Goal: Information Seeking & Learning: Learn about a topic

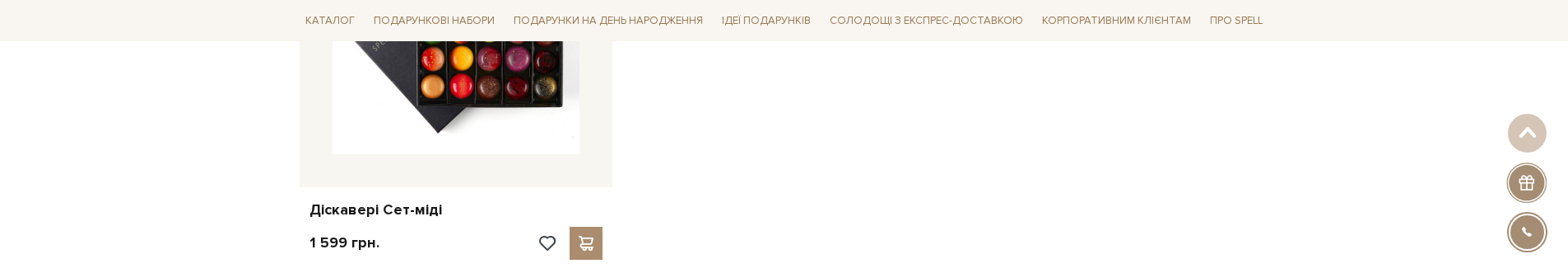
scroll to position [495, 0]
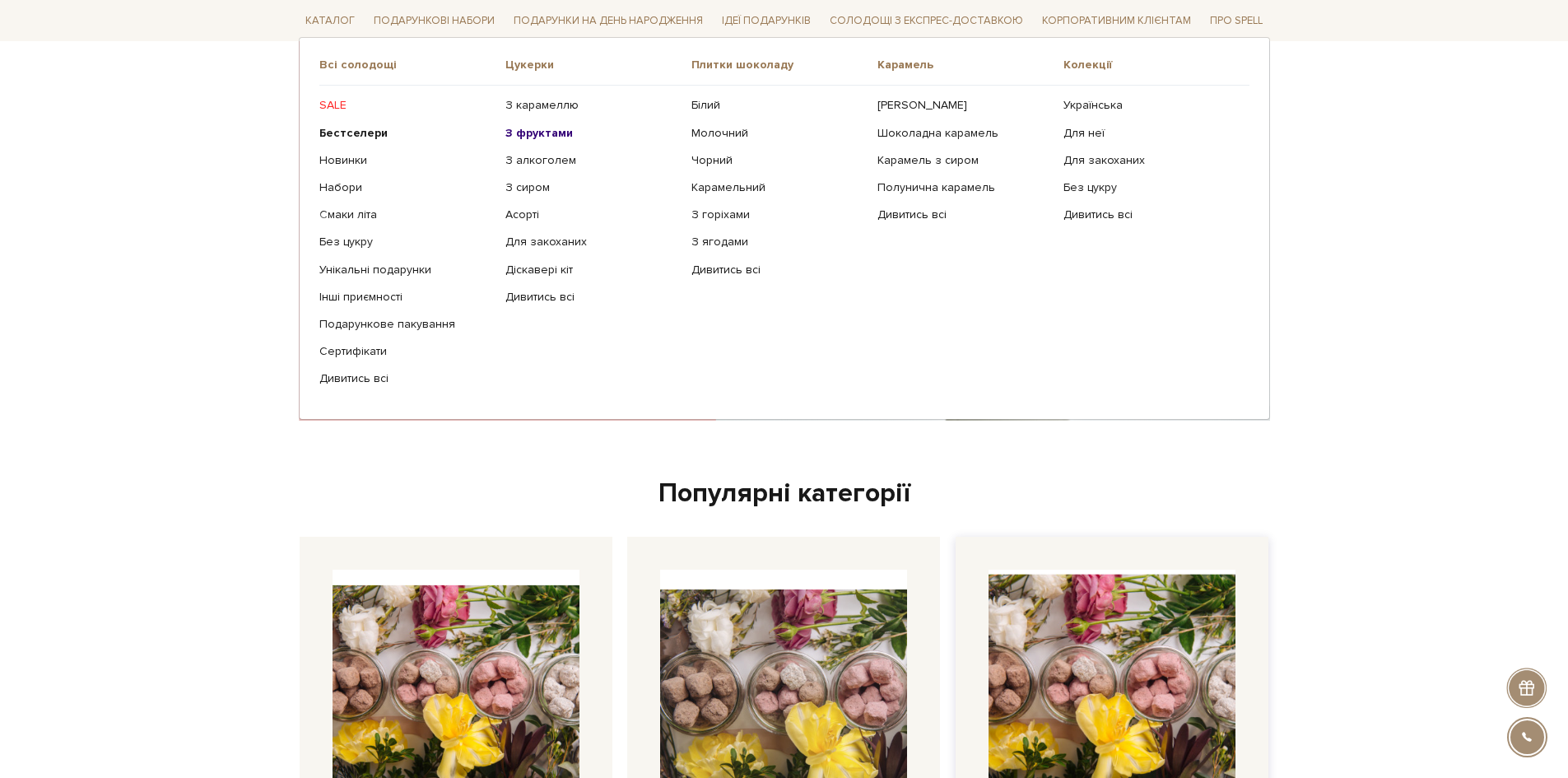
scroll to position [576, 0]
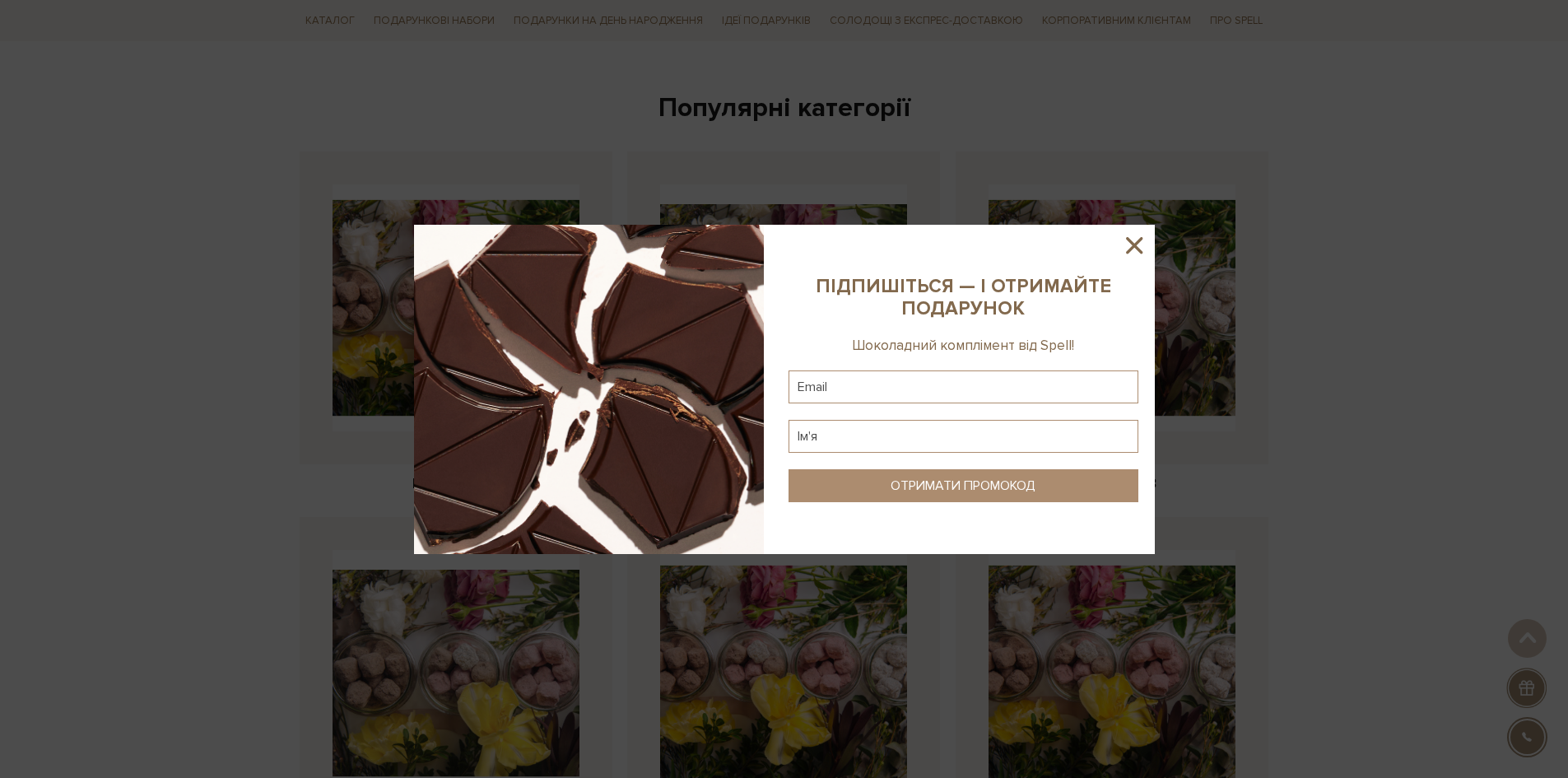
click at [1132, 242] on icon at bounding box center [1134, 246] width 17 height 17
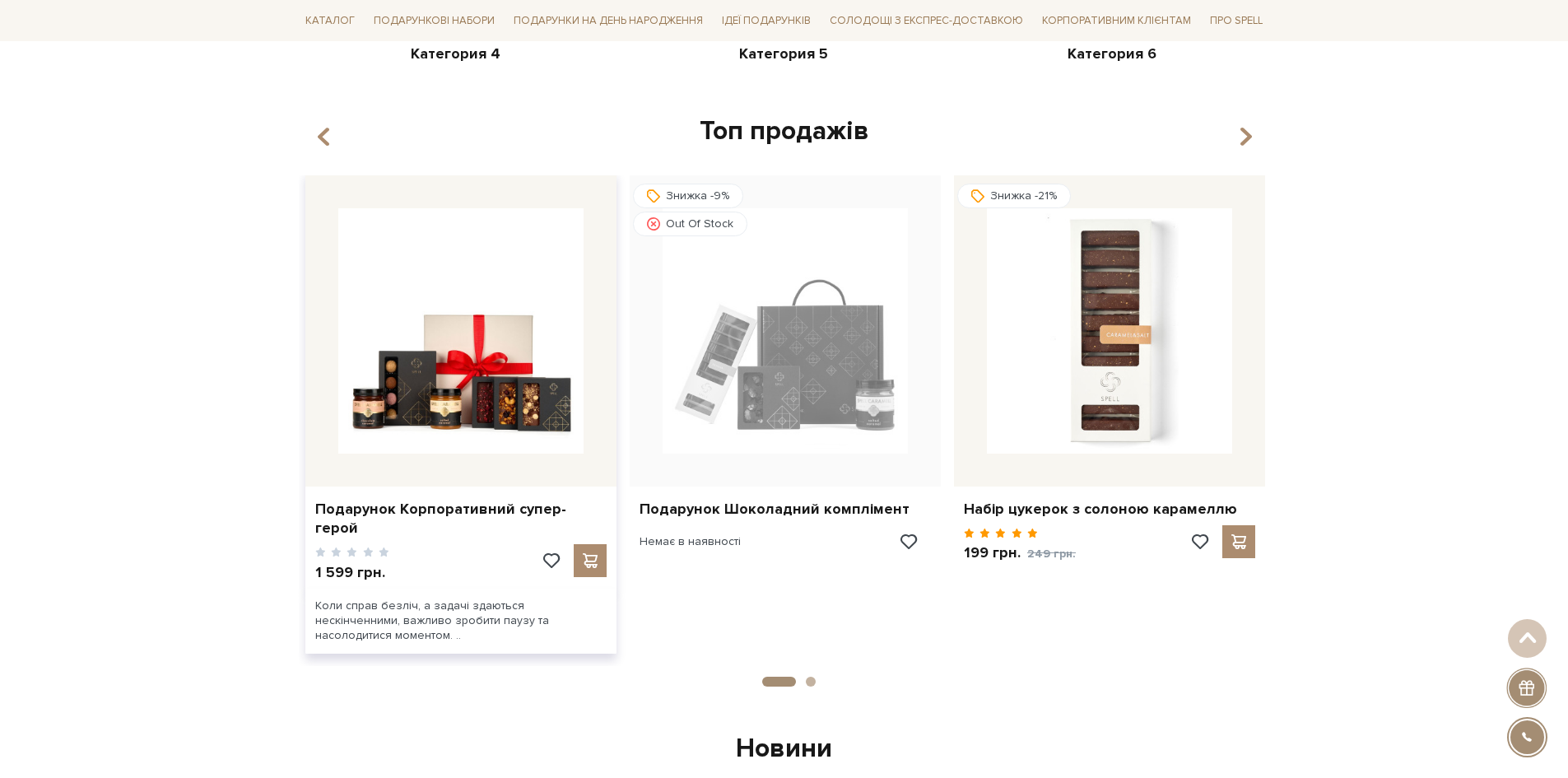
scroll to position [1482, 0]
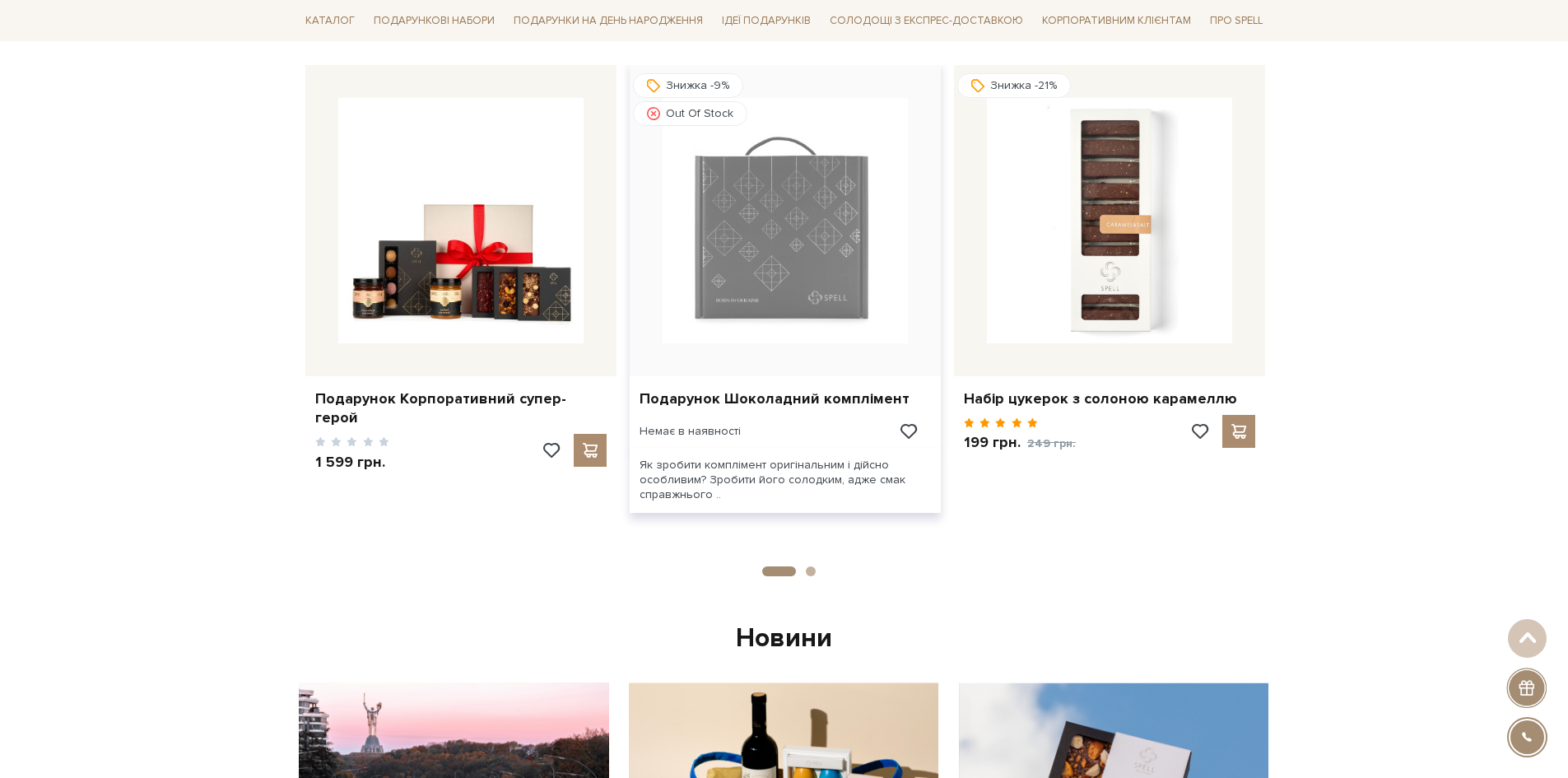
click at [849, 226] on img at bounding box center [785, 220] width 245 height 245
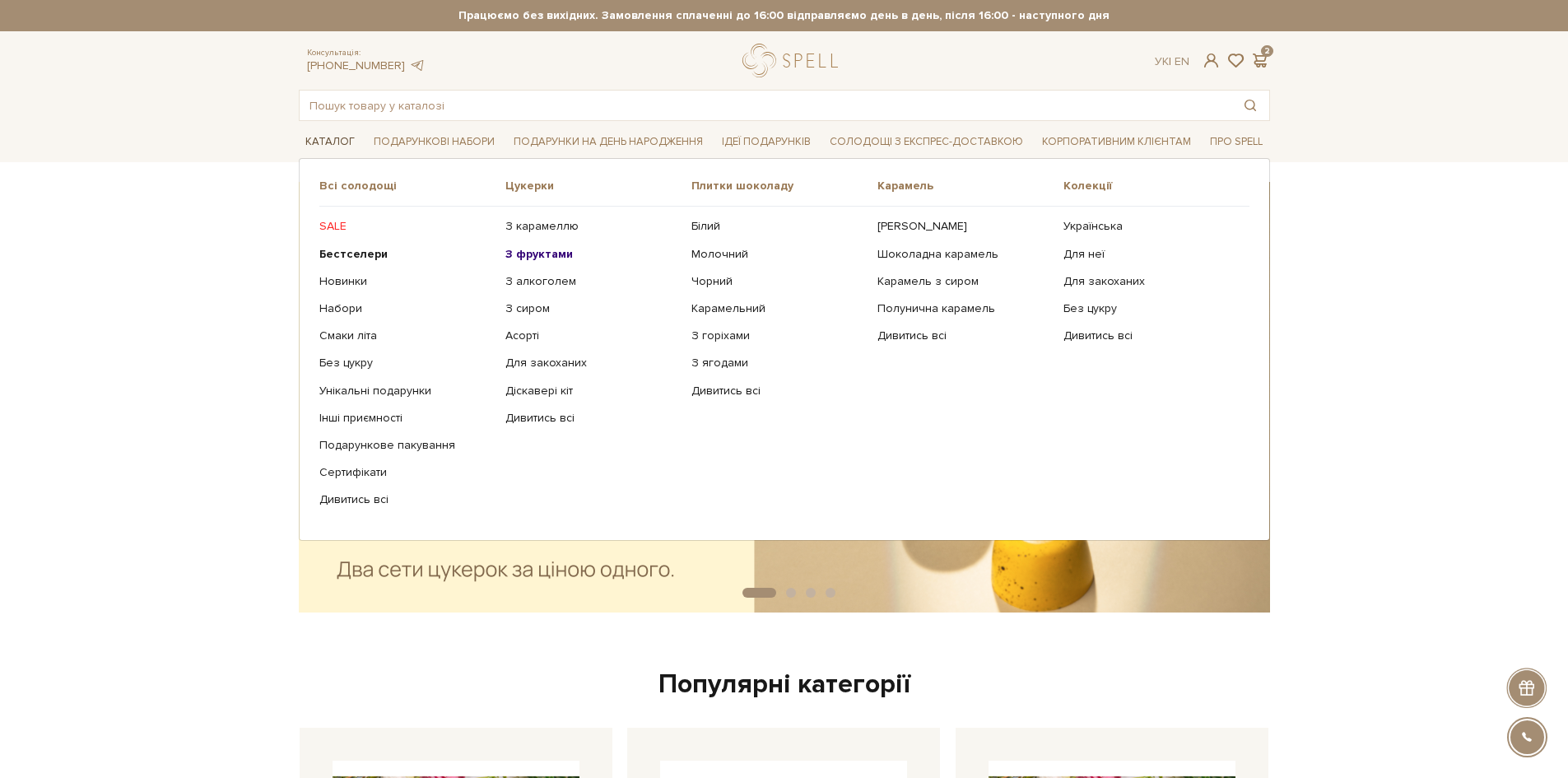
click at [314, 146] on link "Каталог" at bounding box center [330, 141] width 62 height 25
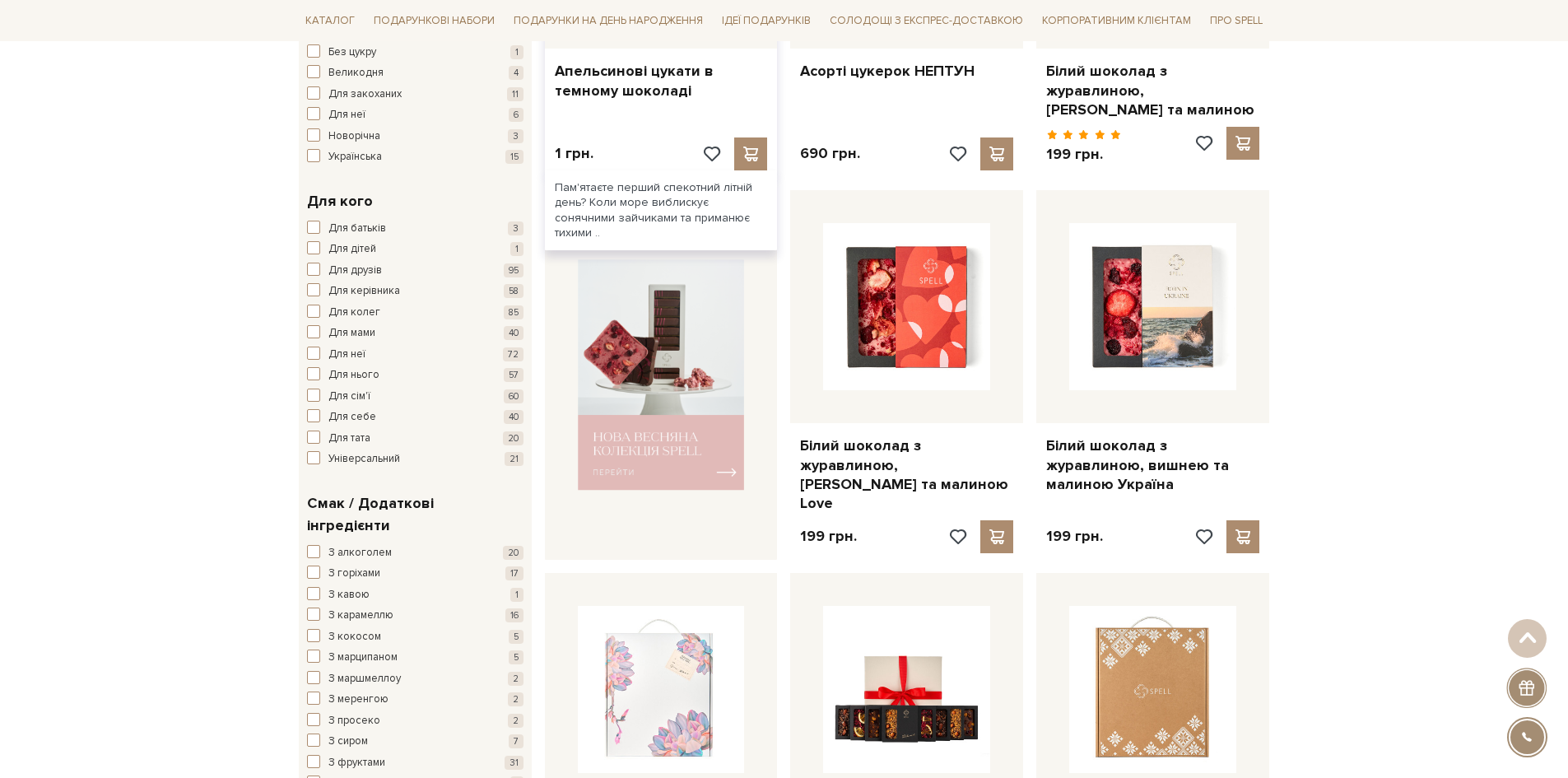
scroll to position [412, 0]
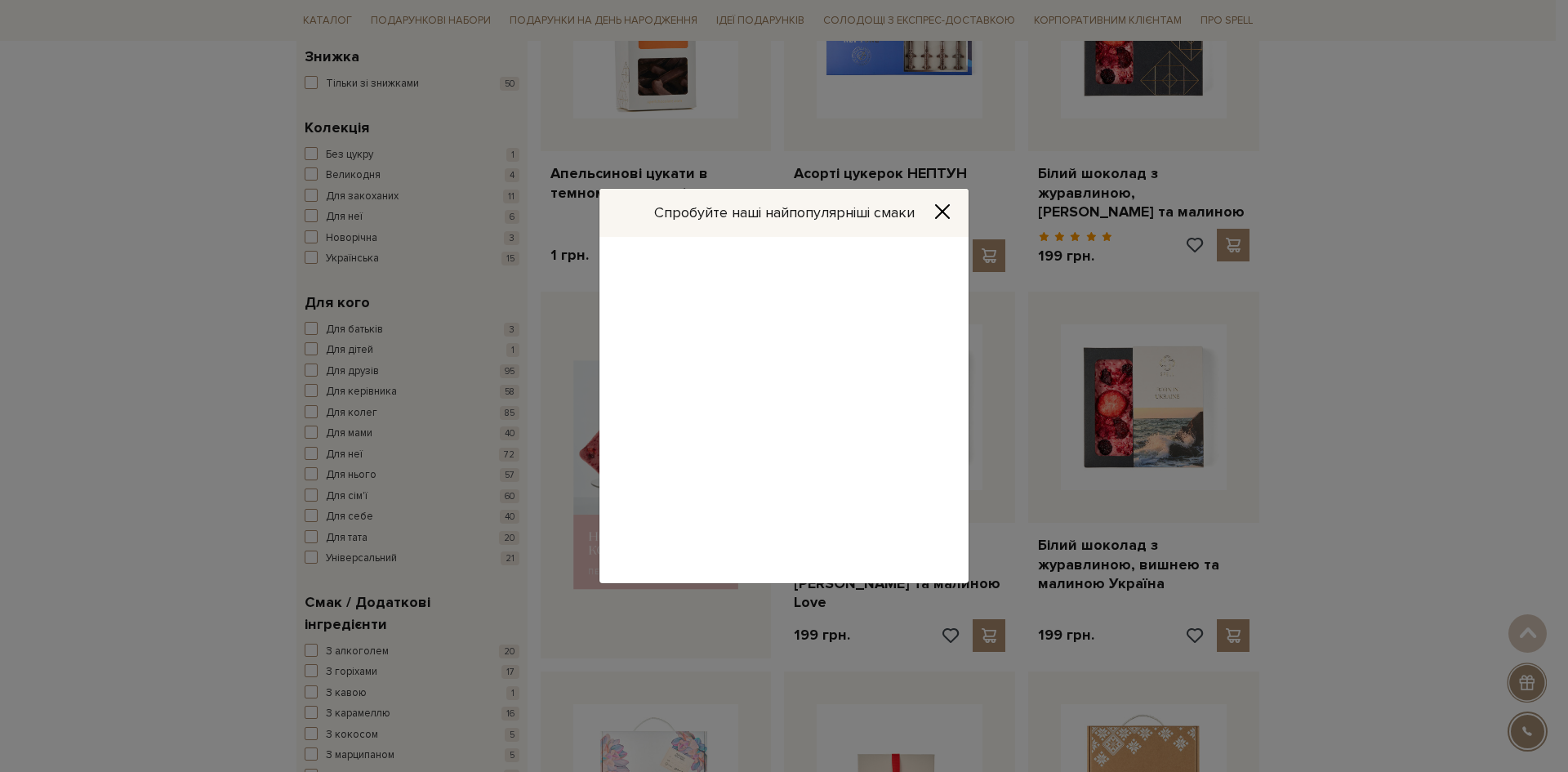
click at [652, 96] on div "Спробуйте наші найпопулярніші смаки Набір цукерок з солоною карамеллю 199 грн. …" at bounding box center [784, 386] width 1568 height 772
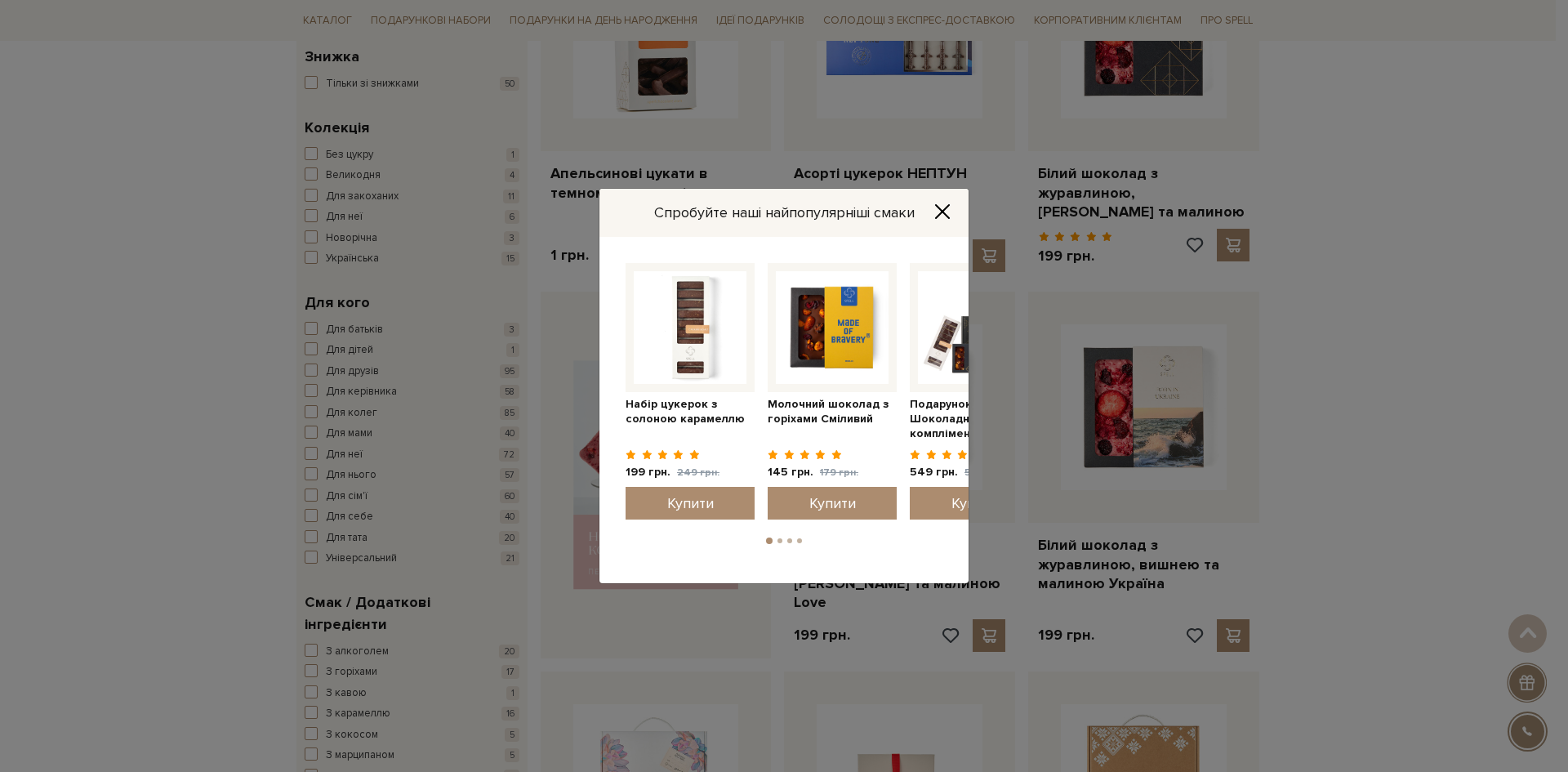
click at [636, 117] on div "Спробуйте наші найпопулярніші смаки Подарунок Шоколадний комплімент 549 грн. 59…" at bounding box center [784, 386] width 1568 height 772
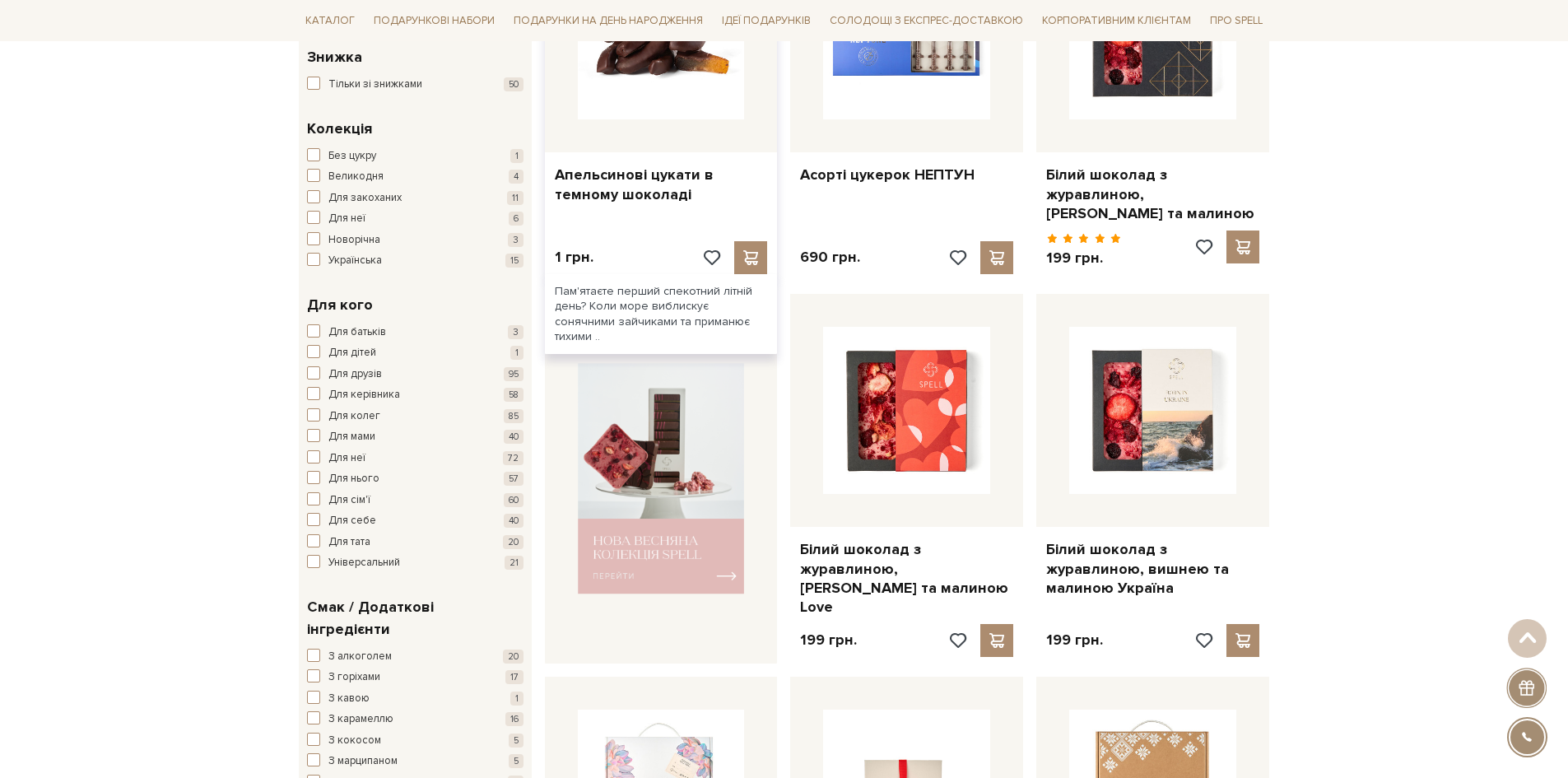
click at [653, 99] on img at bounding box center [661, 35] width 167 height 167
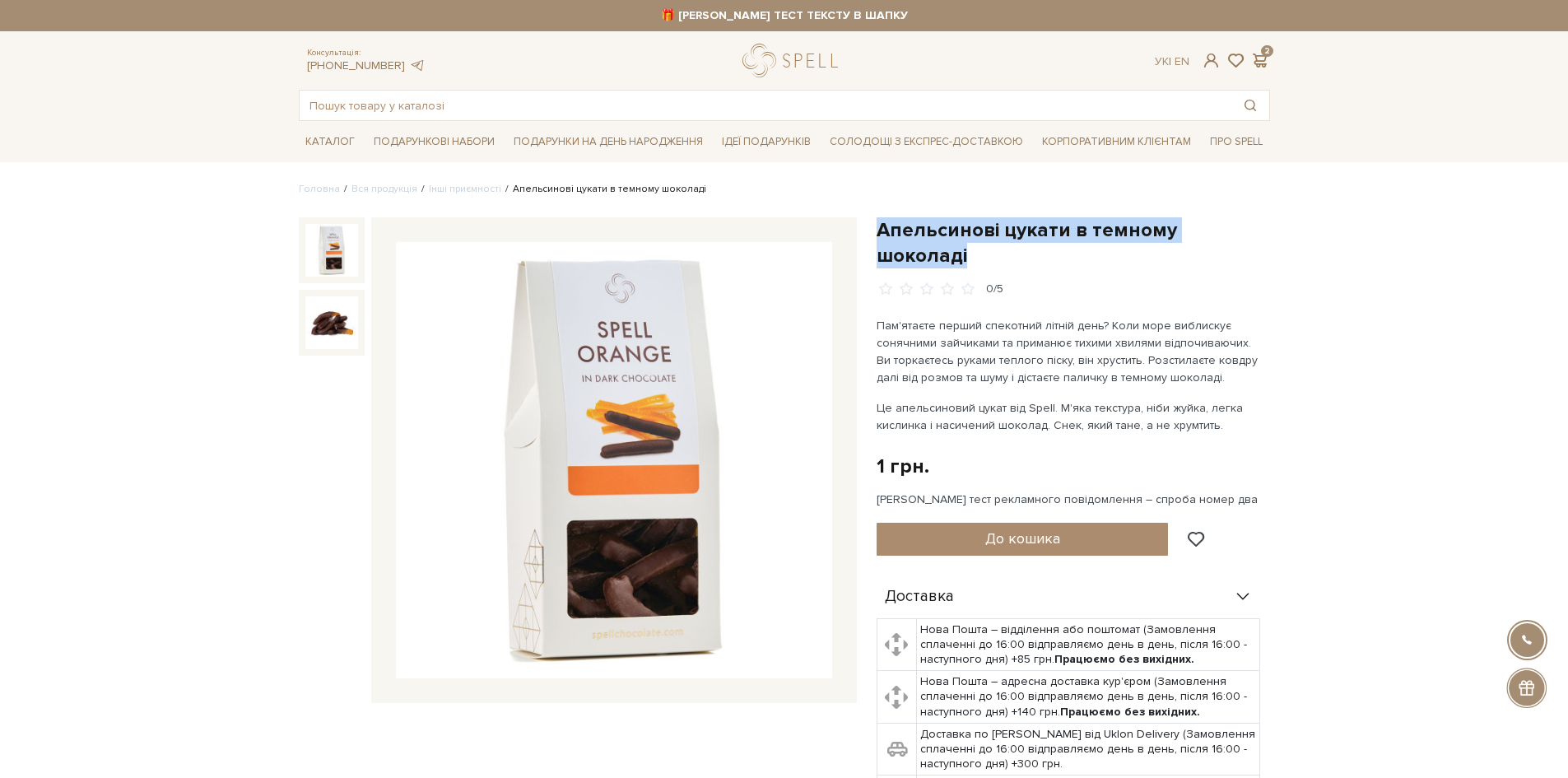
drag, startPoint x: 1263, startPoint y: 229, endPoint x: 873, endPoint y: 216, distance: 390.2
copy h1 "Апельсинові цукати в темному шоколаді"
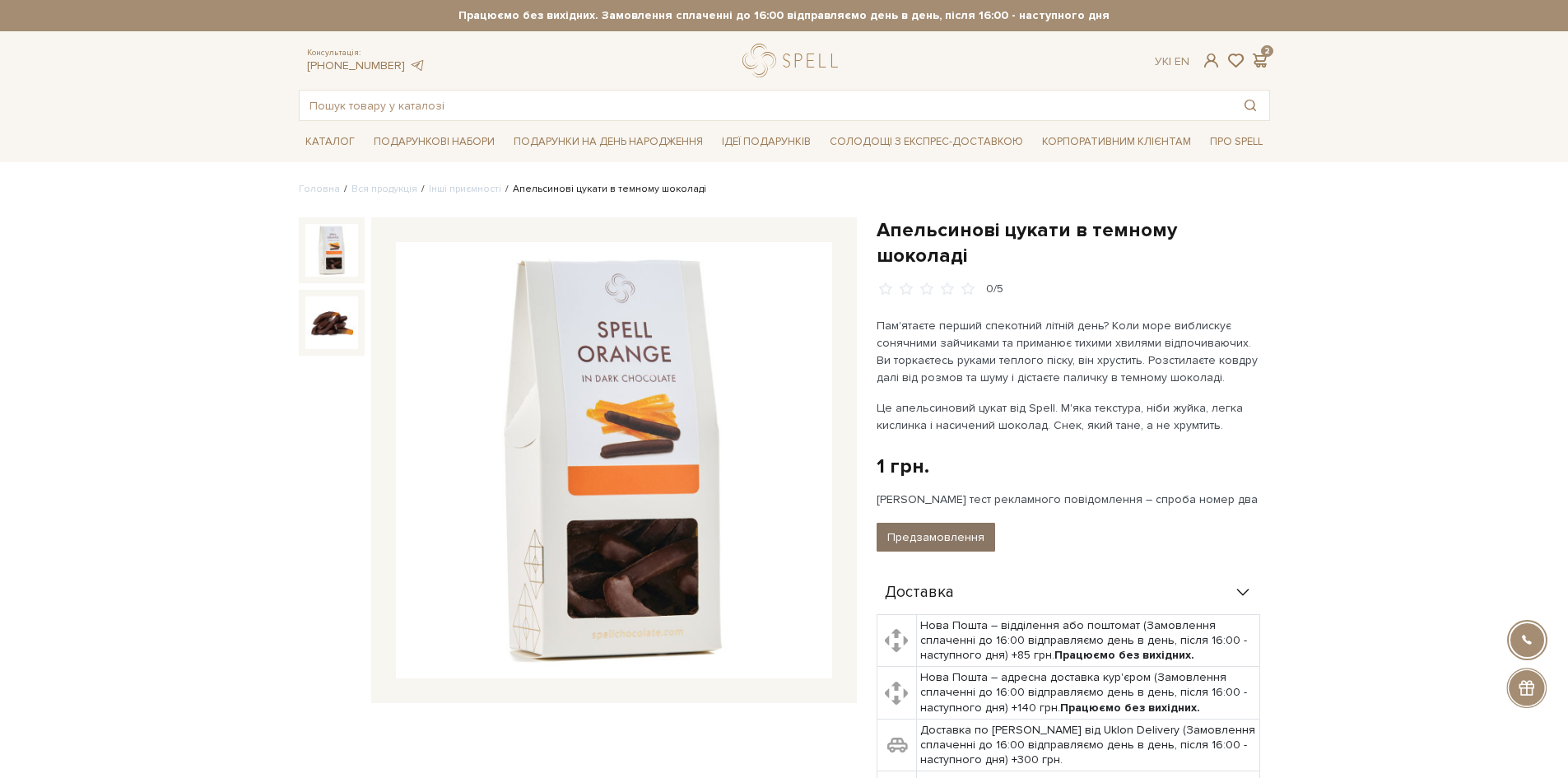
click at [966, 523] on button "Предзамовлення" at bounding box center [936, 537] width 119 height 29
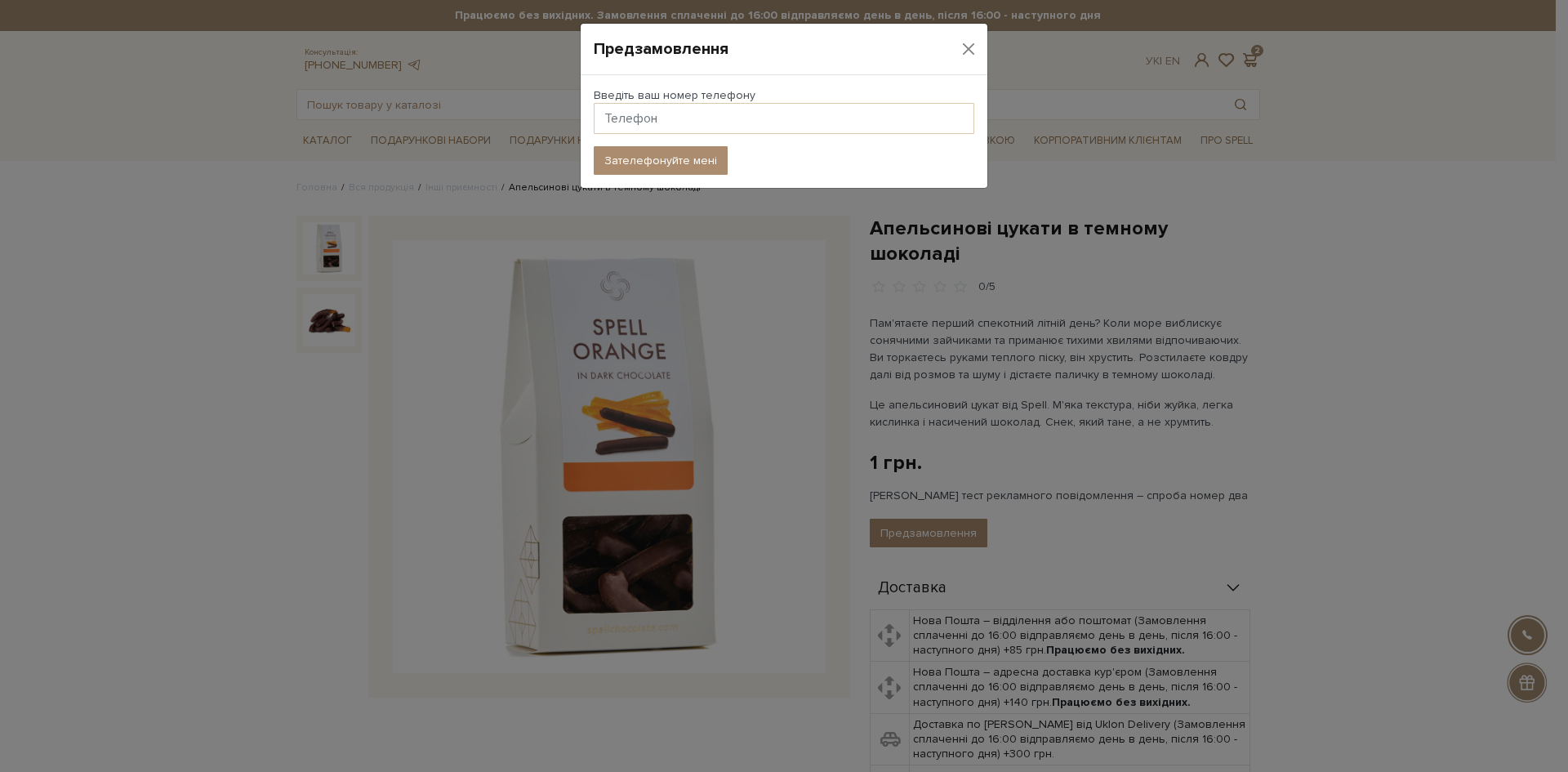
click at [1129, 440] on div "Предзамовлення Введіть ваш номер телефону Зателефонуйте мені" at bounding box center [784, 386] width 1568 height 772
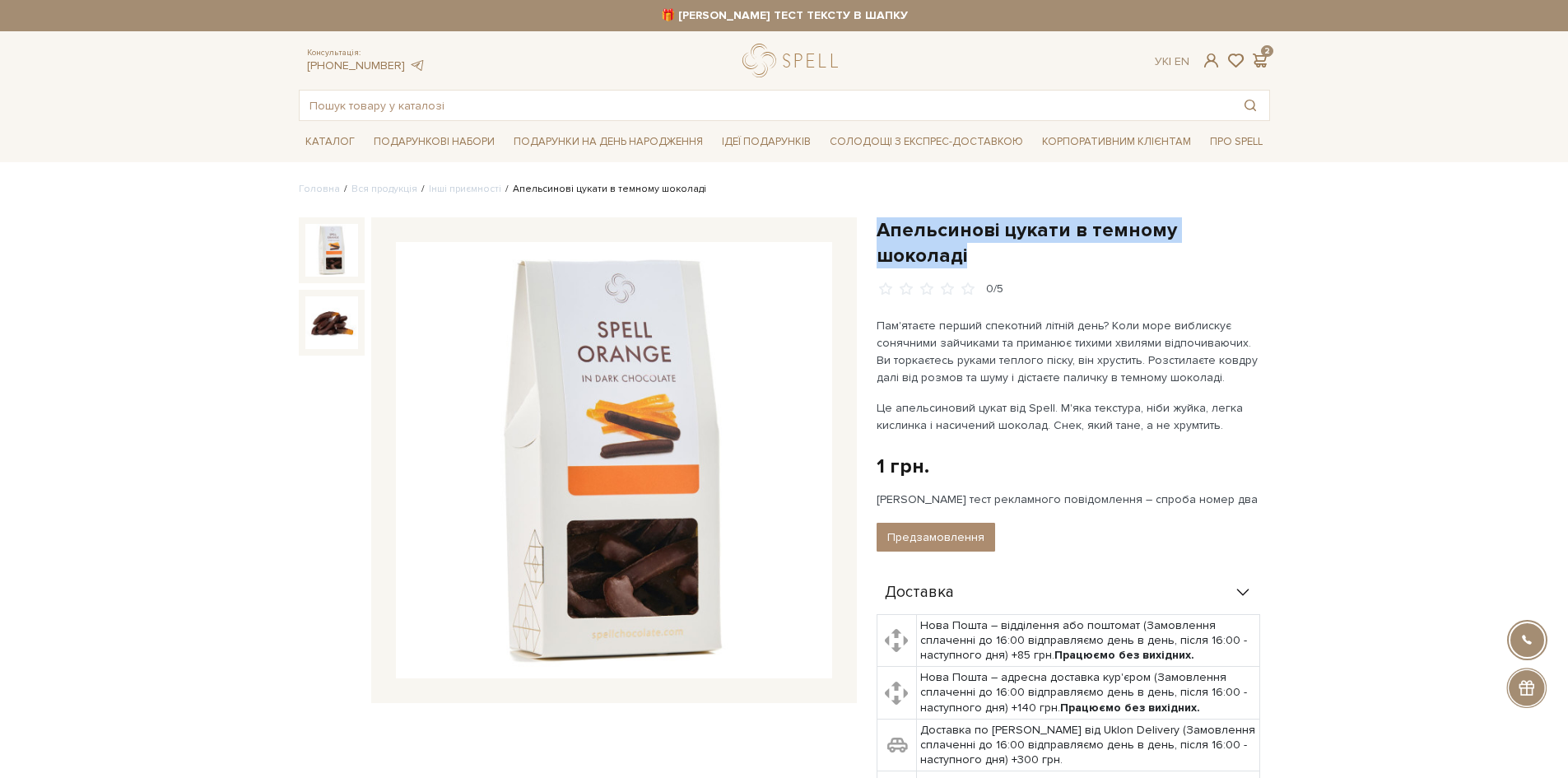
drag, startPoint x: 874, startPoint y: 226, endPoint x: 1285, endPoint y: 226, distance: 411.0
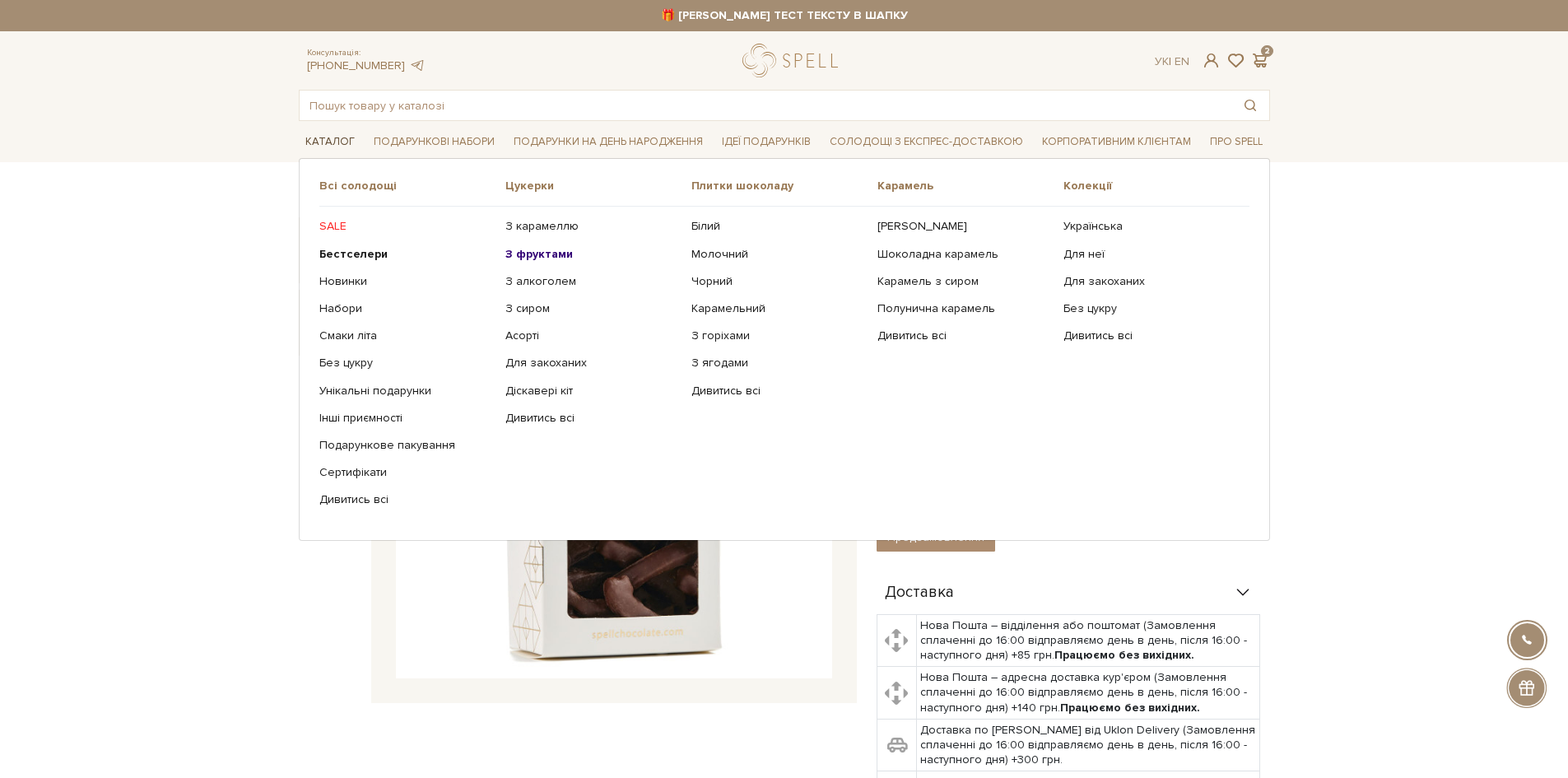
click at [325, 133] on link "Каталог" at bounding box center [330, 141] width 62 height 25
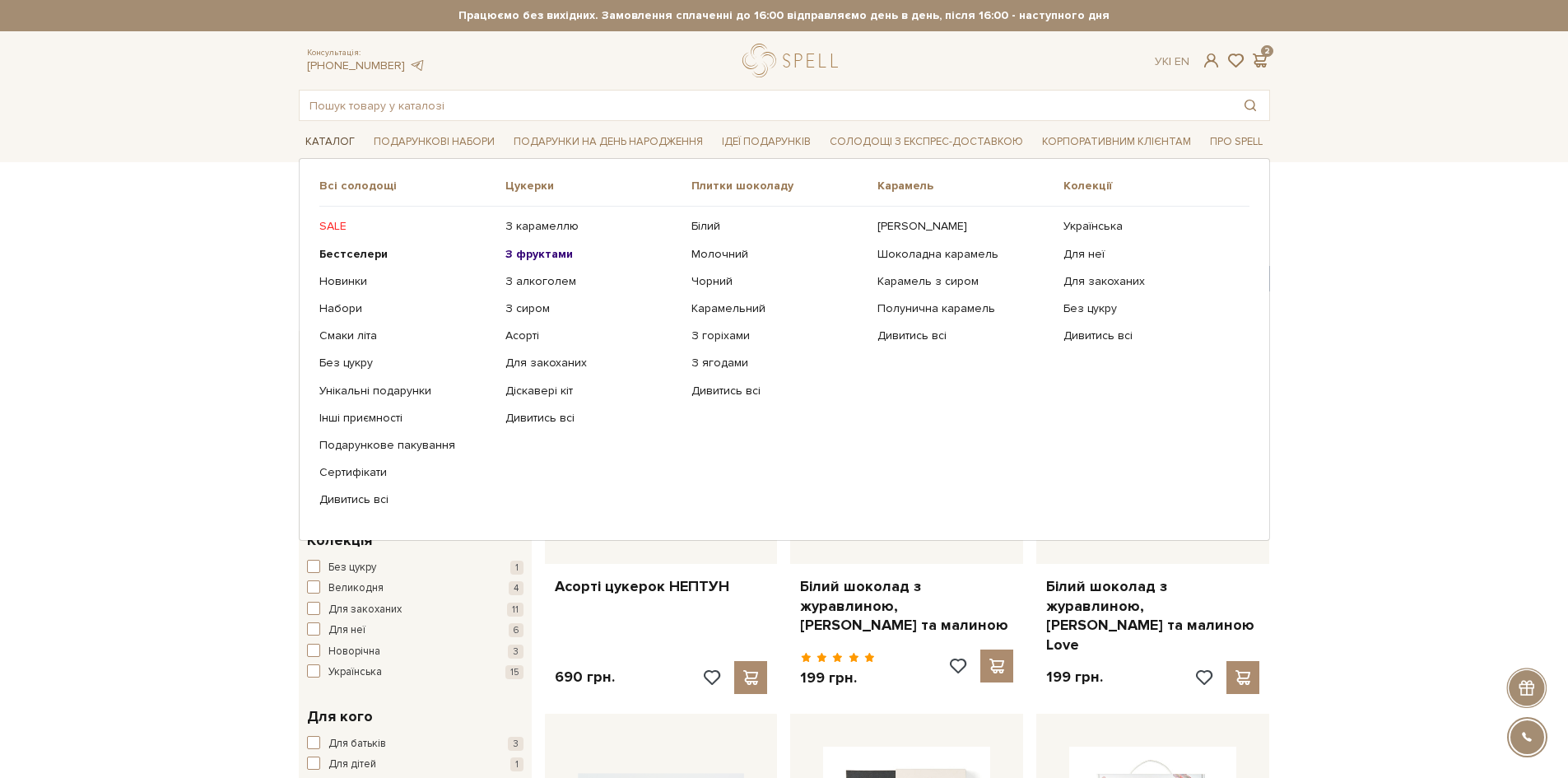
click at [337, 143] on link "Каталог" at bounding box center [330, 141] width 62 height 25
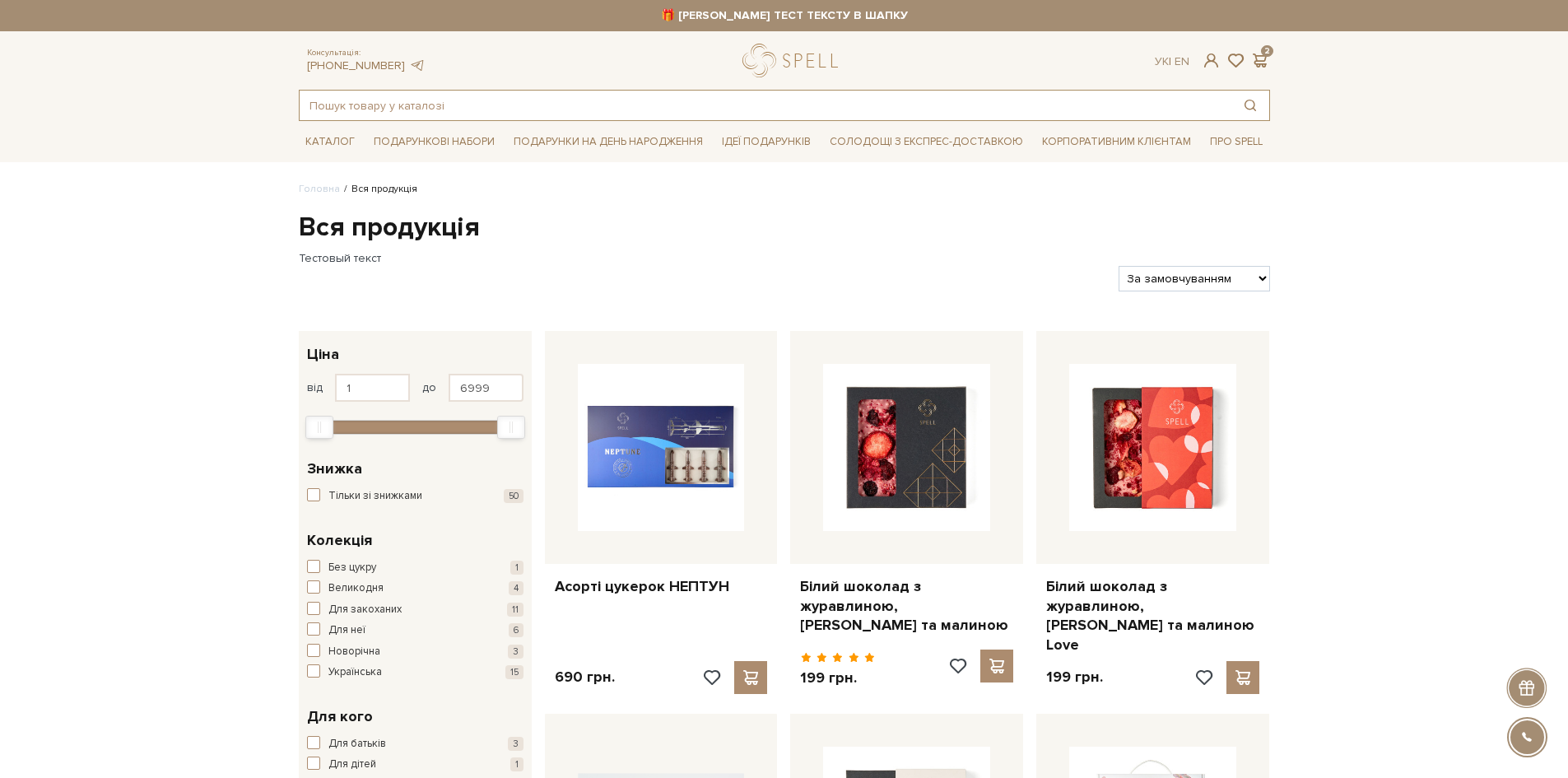
click at [441, 107] on input "text" at bounding box center [765, 105] width 932 height 29
paste input "Апельсинові цукати в темному шоколаді"
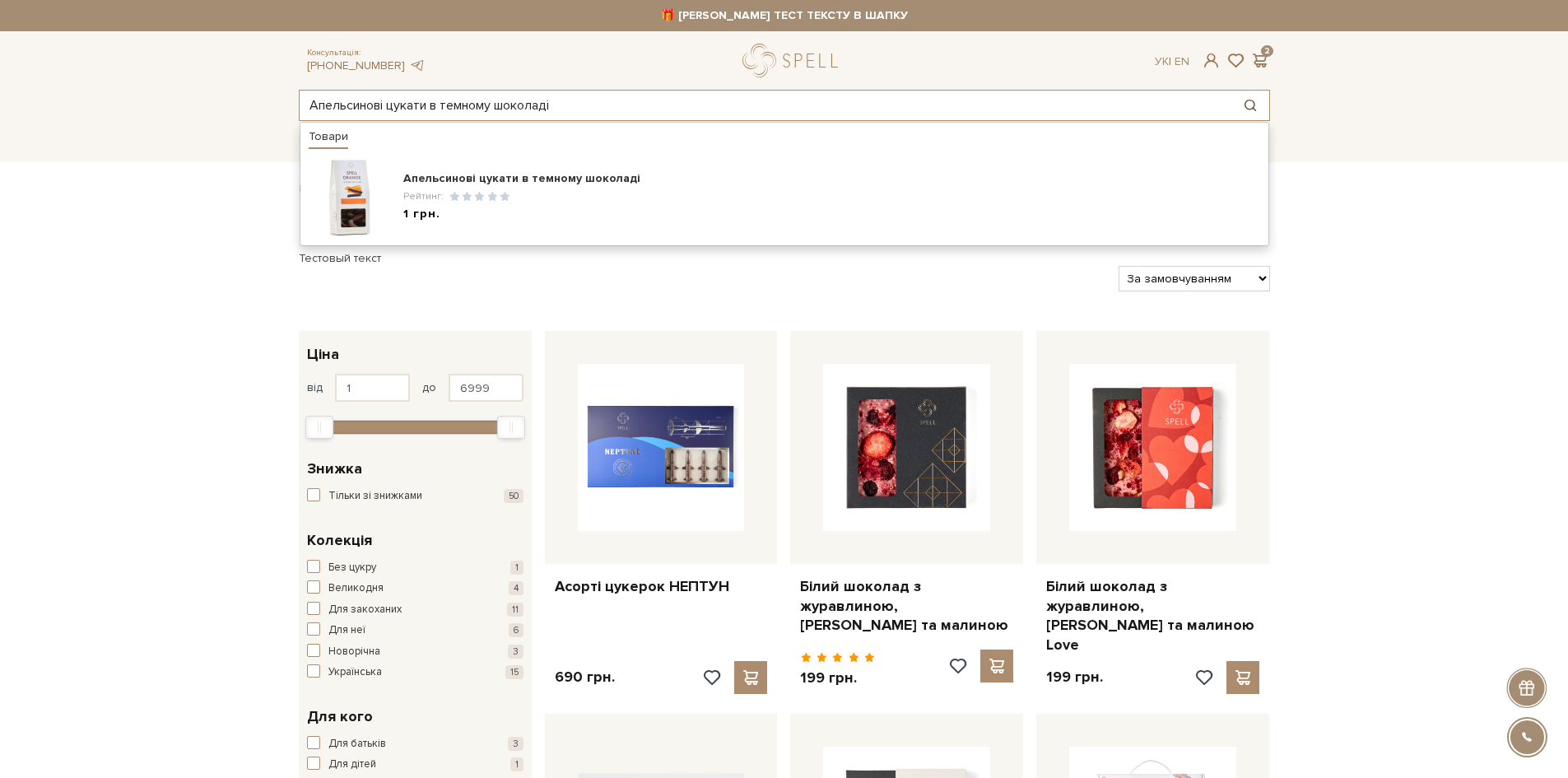
type input "Апельсинові цукати в темному шоколаді"
click at [1246, 105] on button "Пошук товару у каталозі" at bounding box center [1250, 105] width 38 height 29
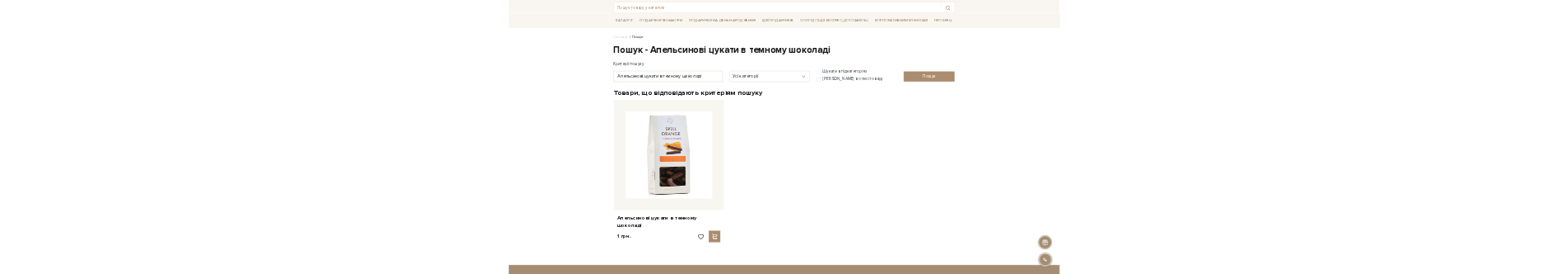
scroll to position [165, 0]
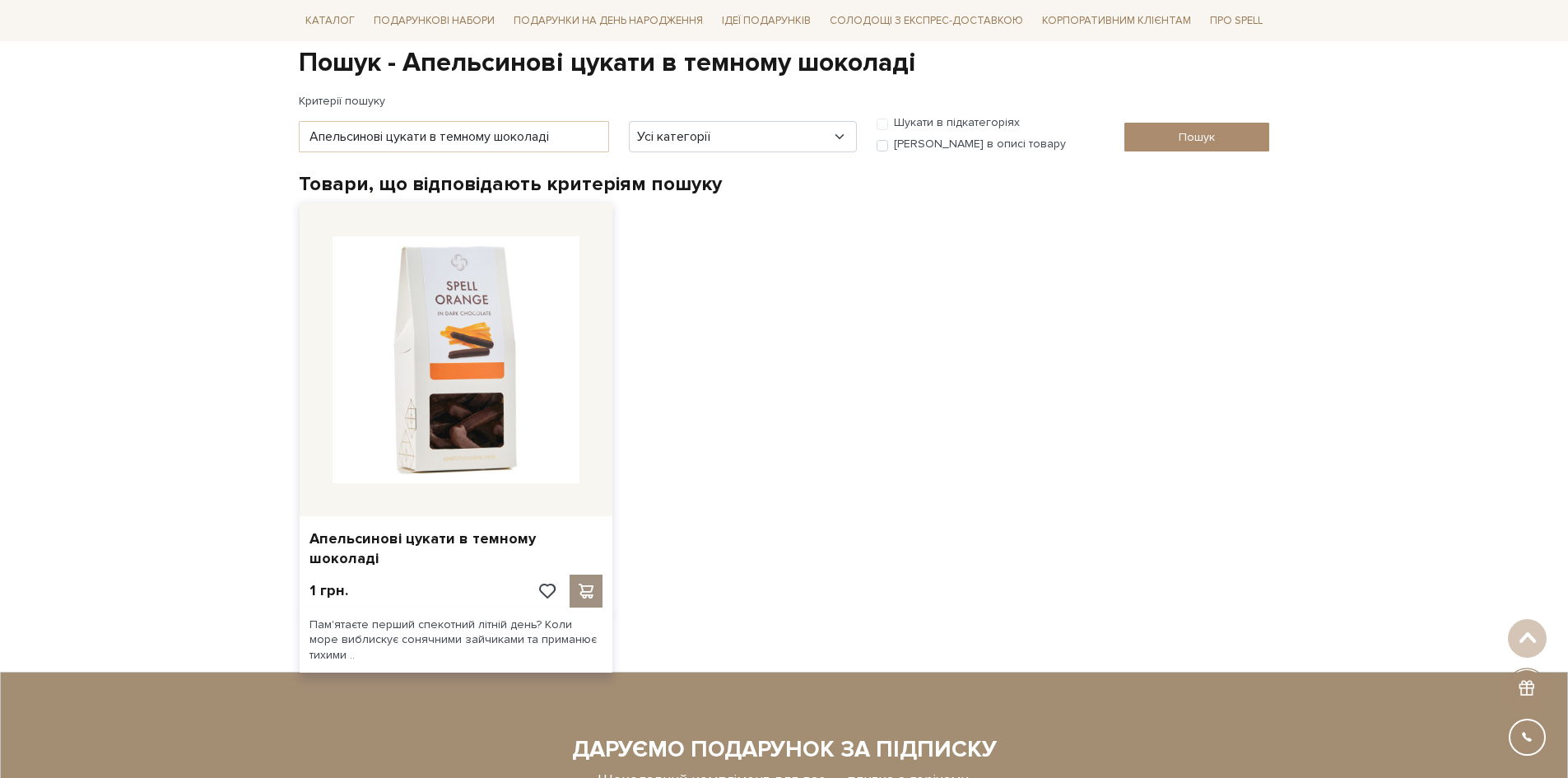
click at [590, 584] on span at bounding box center [585, 591] width 20 height 15
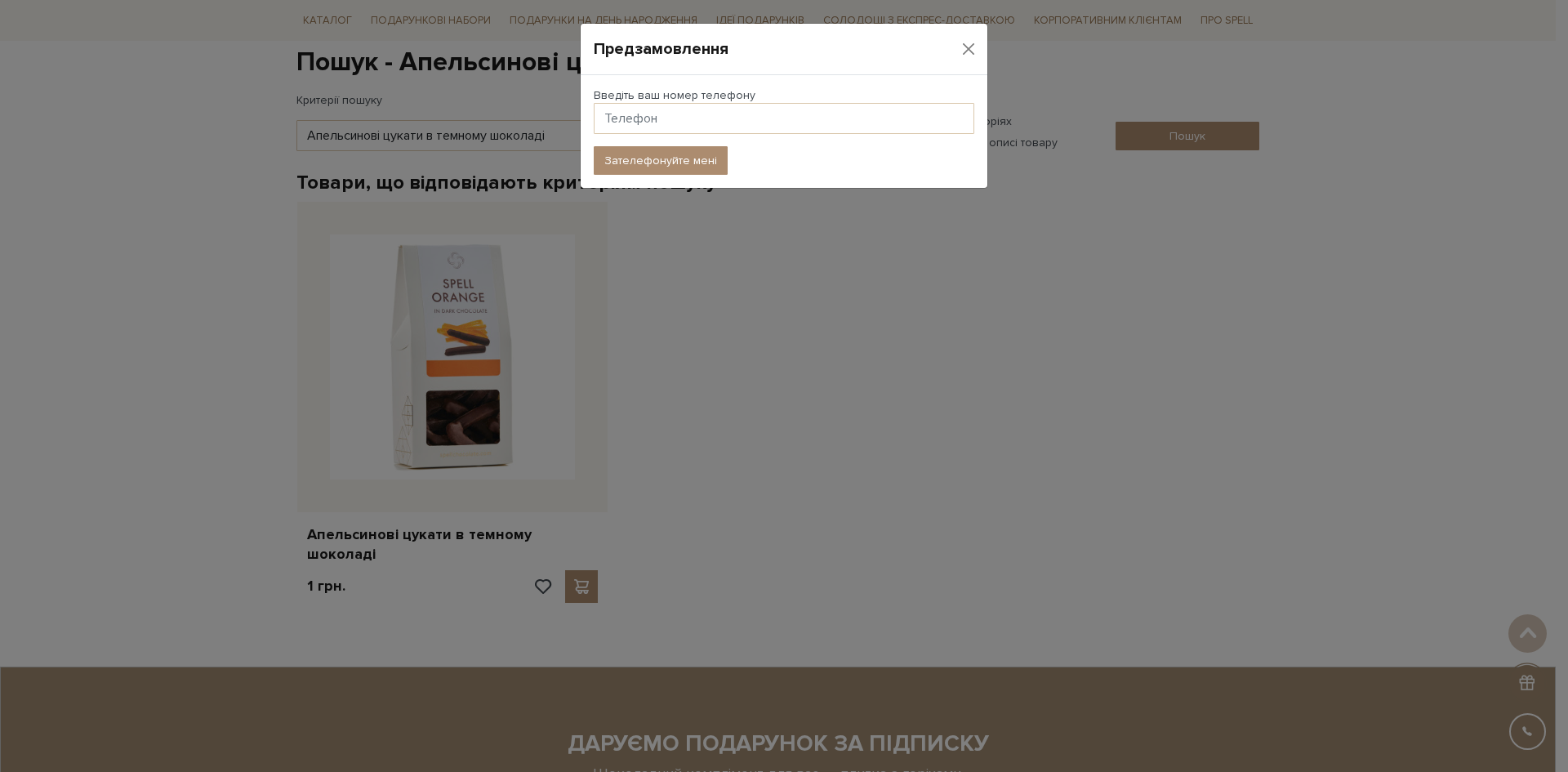
click at [840, 434] on div "Предзамовлення Введіть ваш номер телефону Зателефонуйте мені" at bounding box center [784, 386] width 1568 height 772
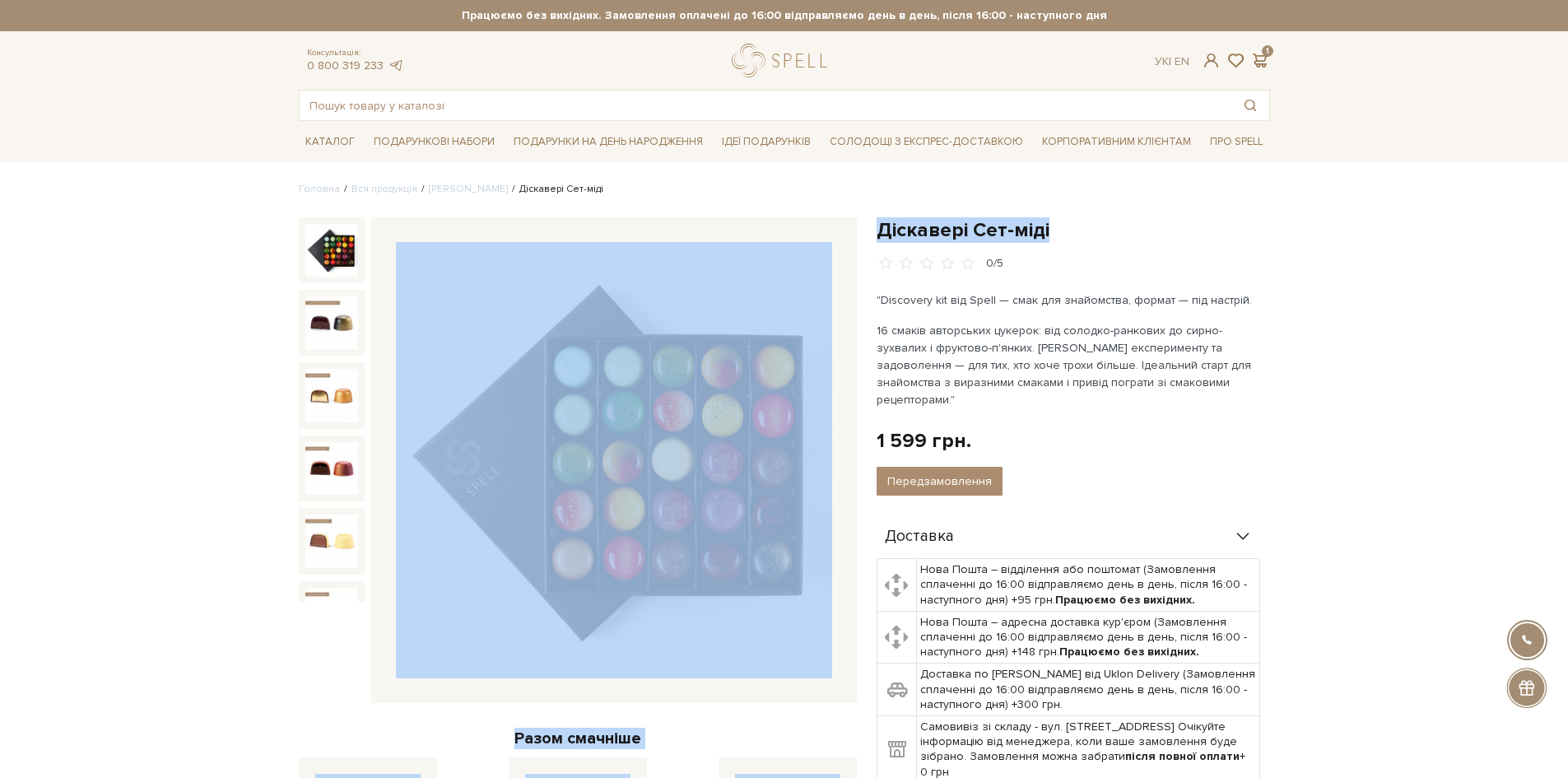
drag, startPoint x: 1057, startPoint y: 233, endPoint x: 866, endPoint y: 215, distance: 191.8
drag, startPoint x: 1169, startPoint y: 225, endPoint x: 1099, endPoint y: 222, distance: 70.1
click at [1168, 225] on h1 "Діскавері Сет-міді" at bounding box center [1073, 230] width 393 height 25
click at [1024, 233] on h1 "Діскавері Сет-міді" at bounding box center [1073, 230] width 393 height 25
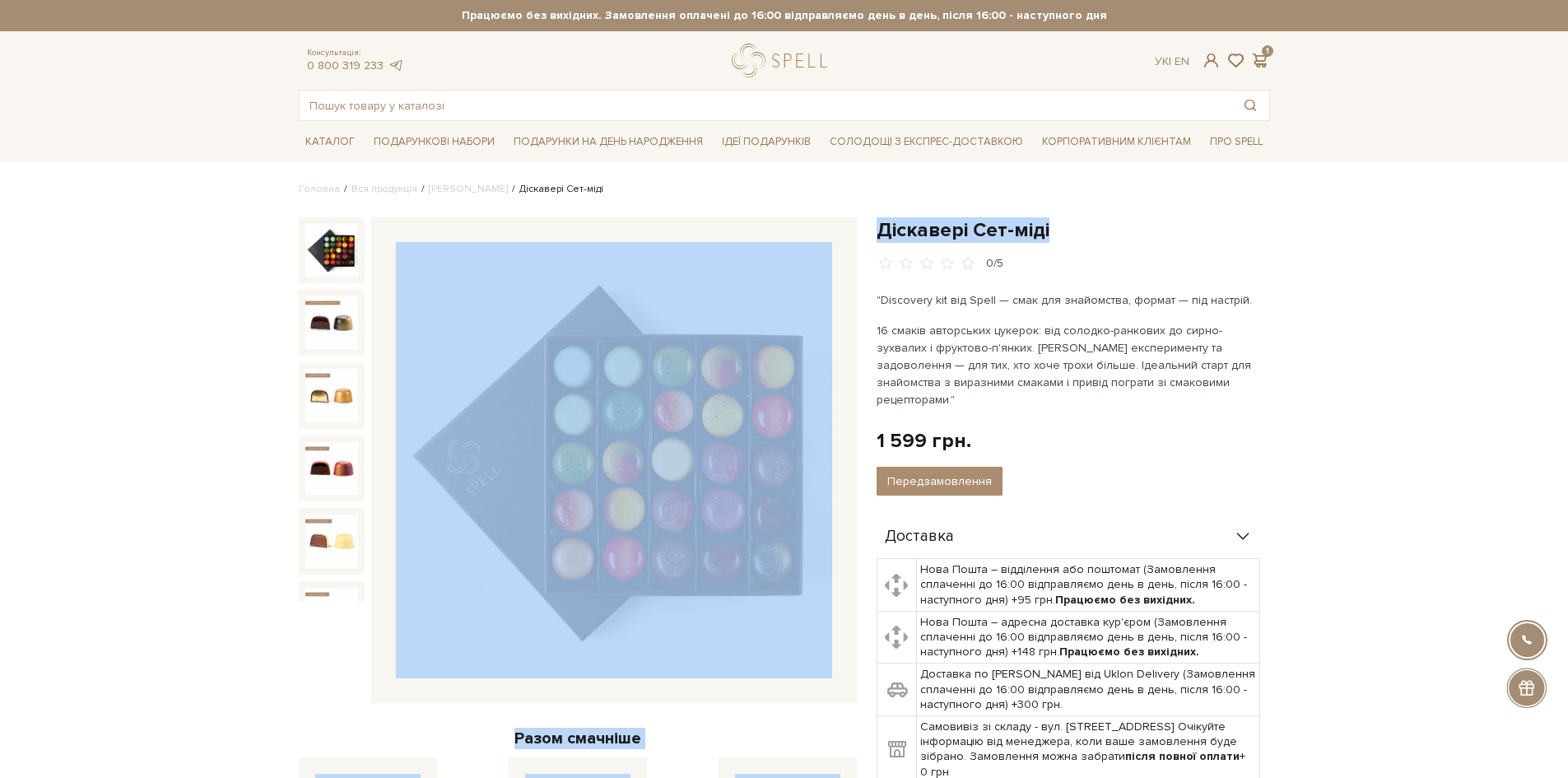
click at [1025, 233] on h1 "Діскавері Сет-міді" at bounding box center [1073, 230] width 393 height 25
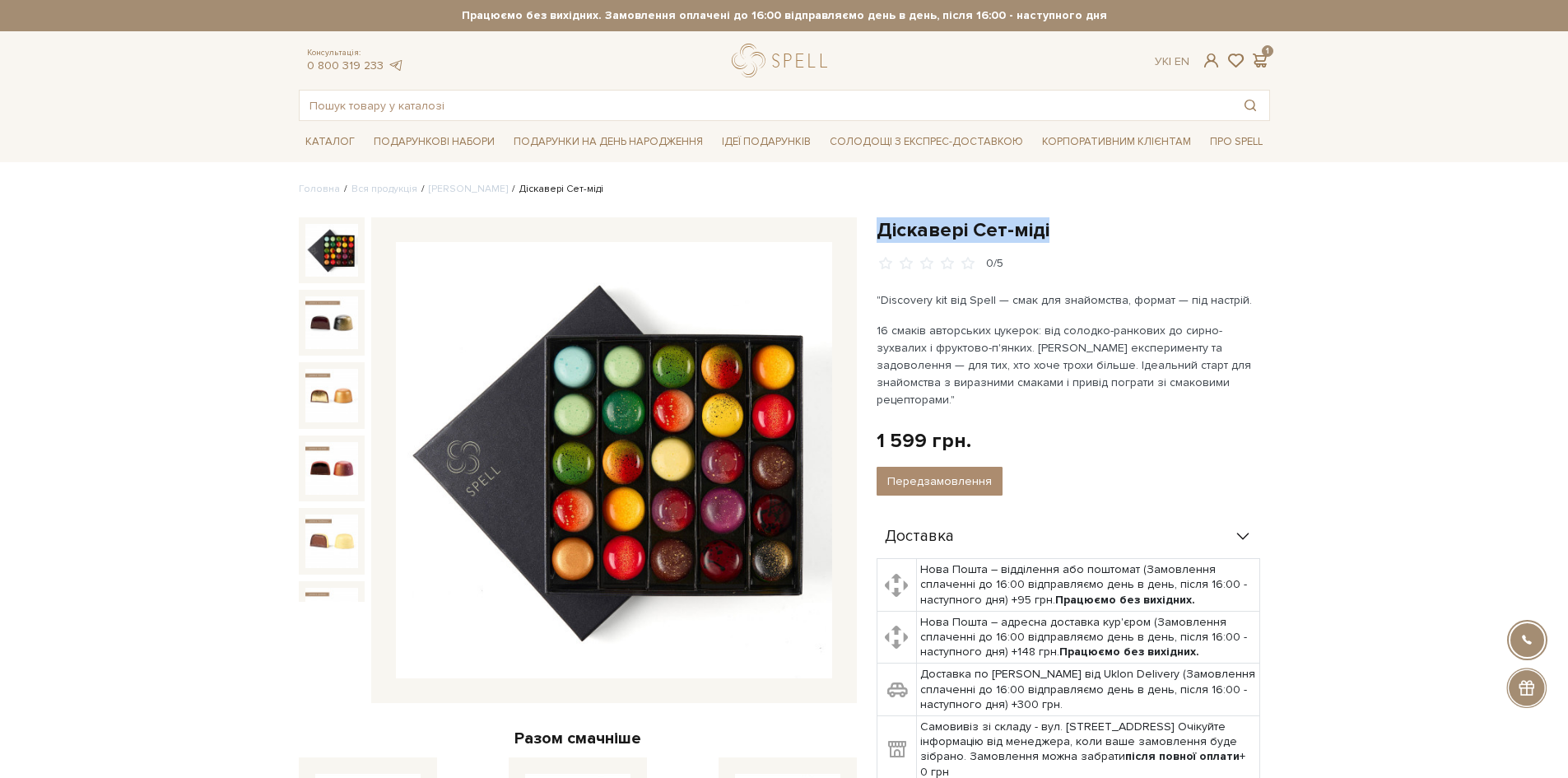
click at [1025, 232] on h1 "Діскавері Сет-міді" at bounding box center [1073, 230] width 393 height 25
copy div "Діскавері Сет-міді"
click at [619, 108] on input "text" at bounding box center [765, 105] width 932 height 29
paste input "Діскавері Сет-міді"
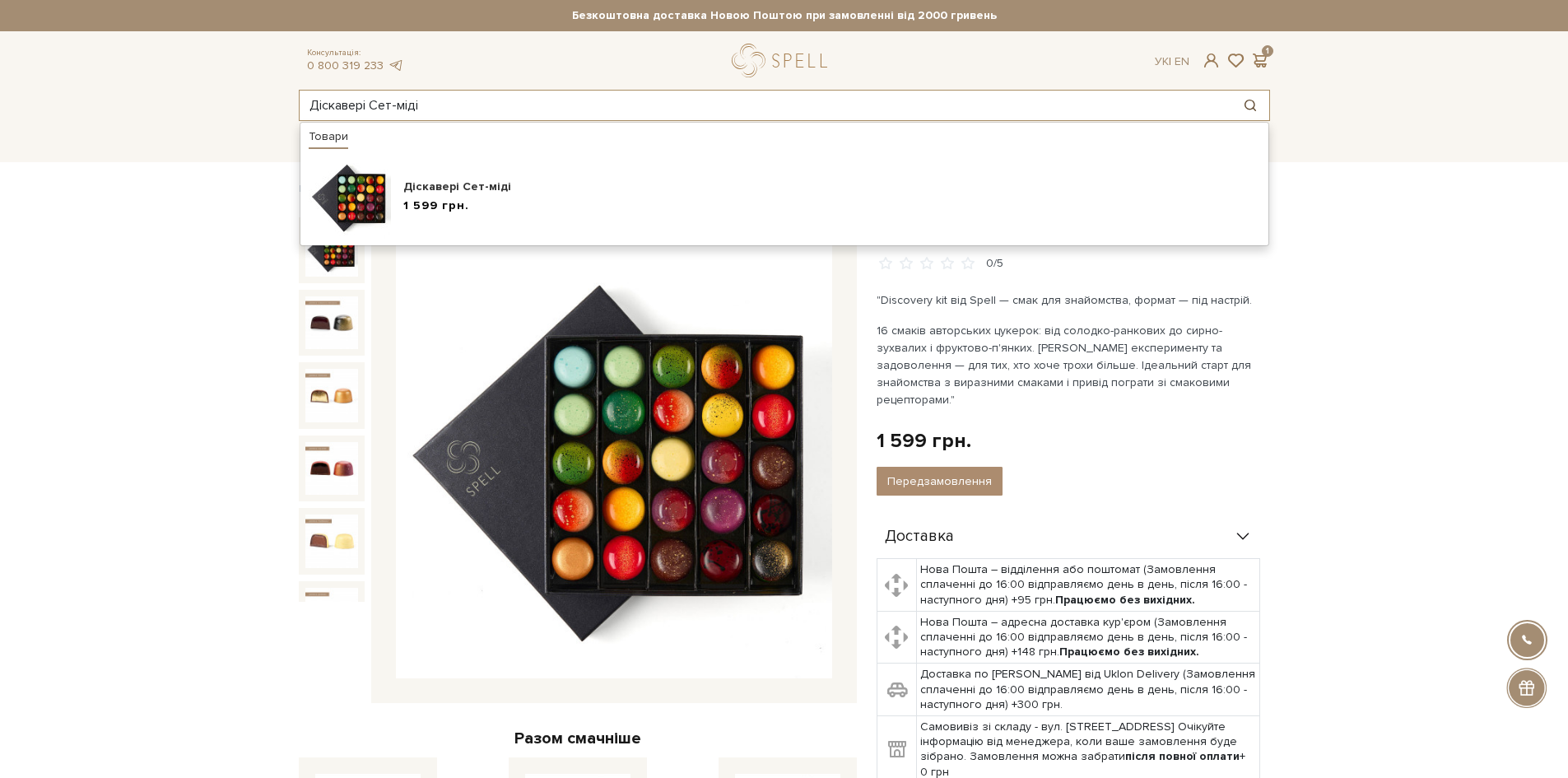
type input "Діскавері Сет-міді"
click at [1248, 105] on button "Пошук товару у каталозі" at bounding box center [1250, 105] width 38 height 29
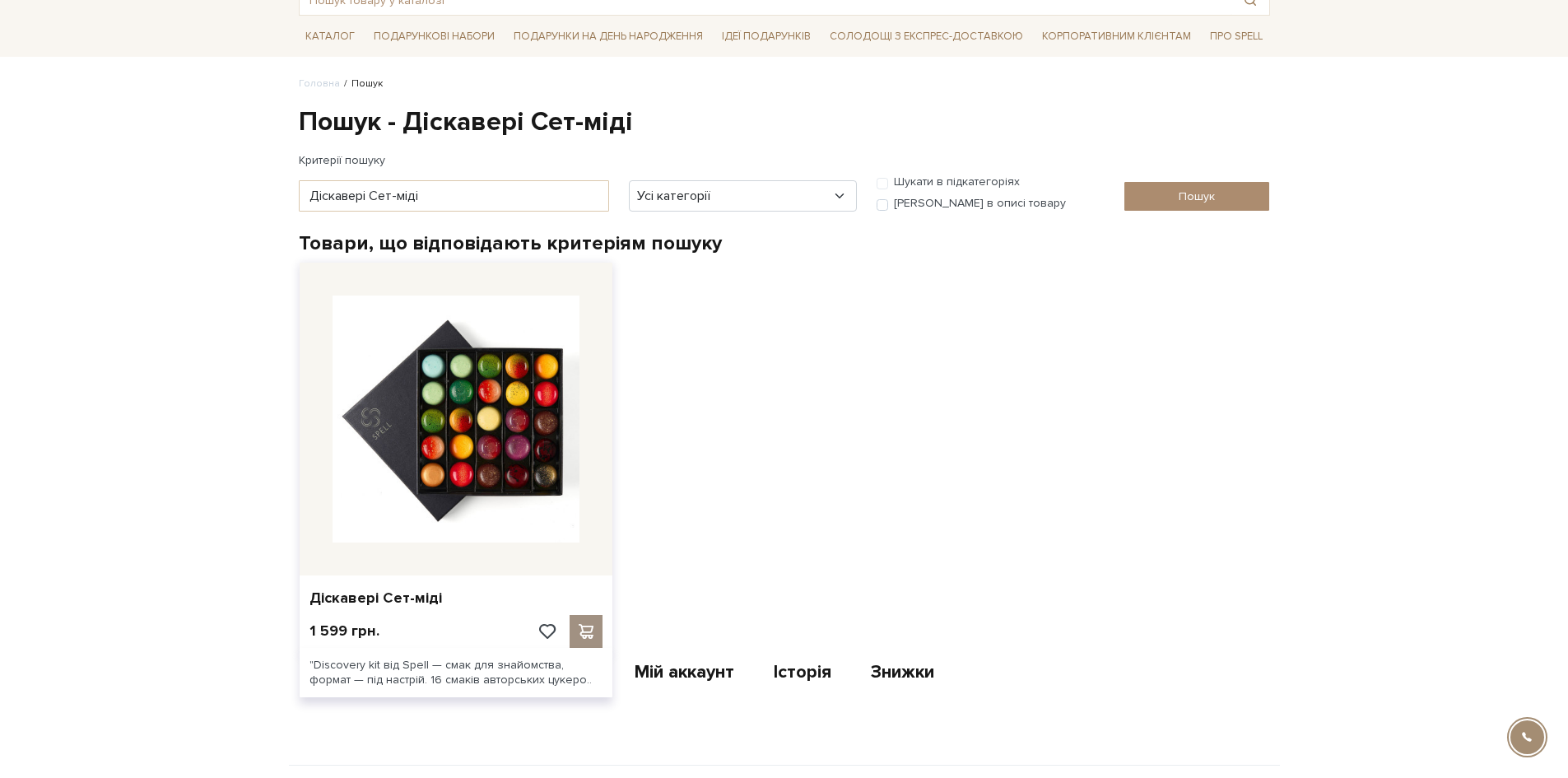
scroll to position [247, 0]
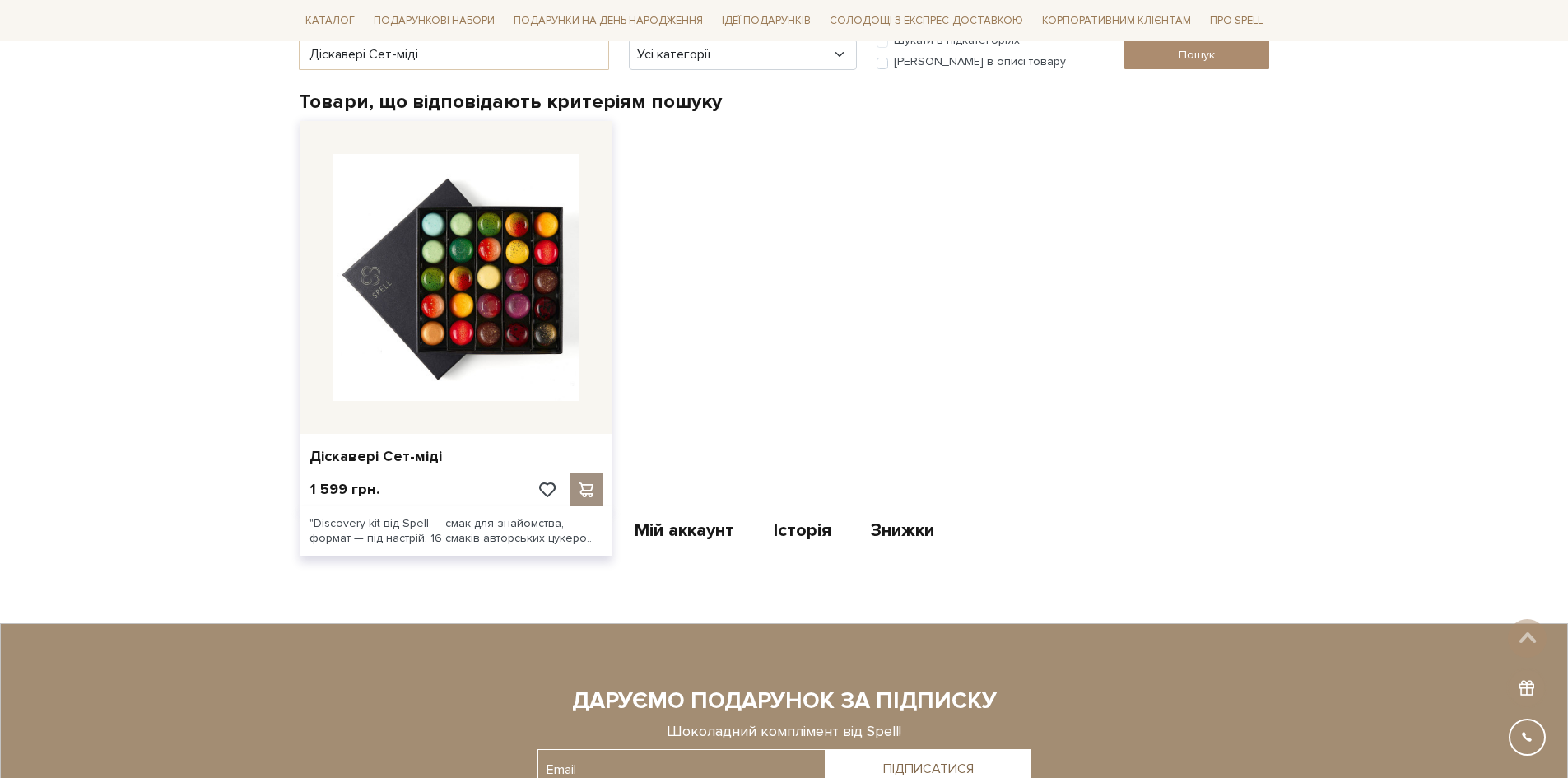
click at [596, 485] on span at bounding box center [585, 490] width 20 height 15
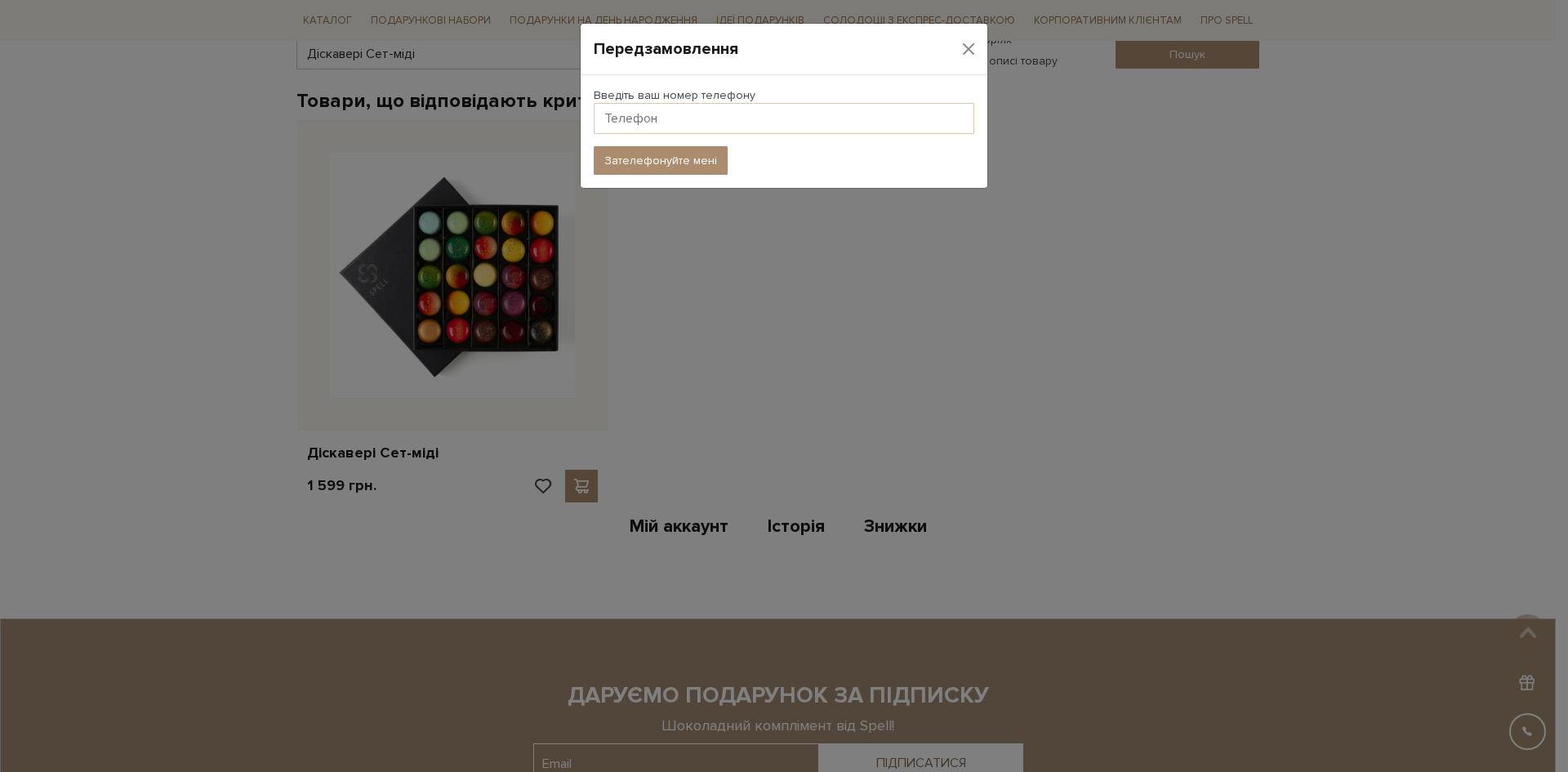
click at [838, 395] on div "Передзамовлення Введіть ваш номер телефону Зателефонуйте мені" at bounding box center [784, 386] width 1568 height 772
